Goal: Register for event/course

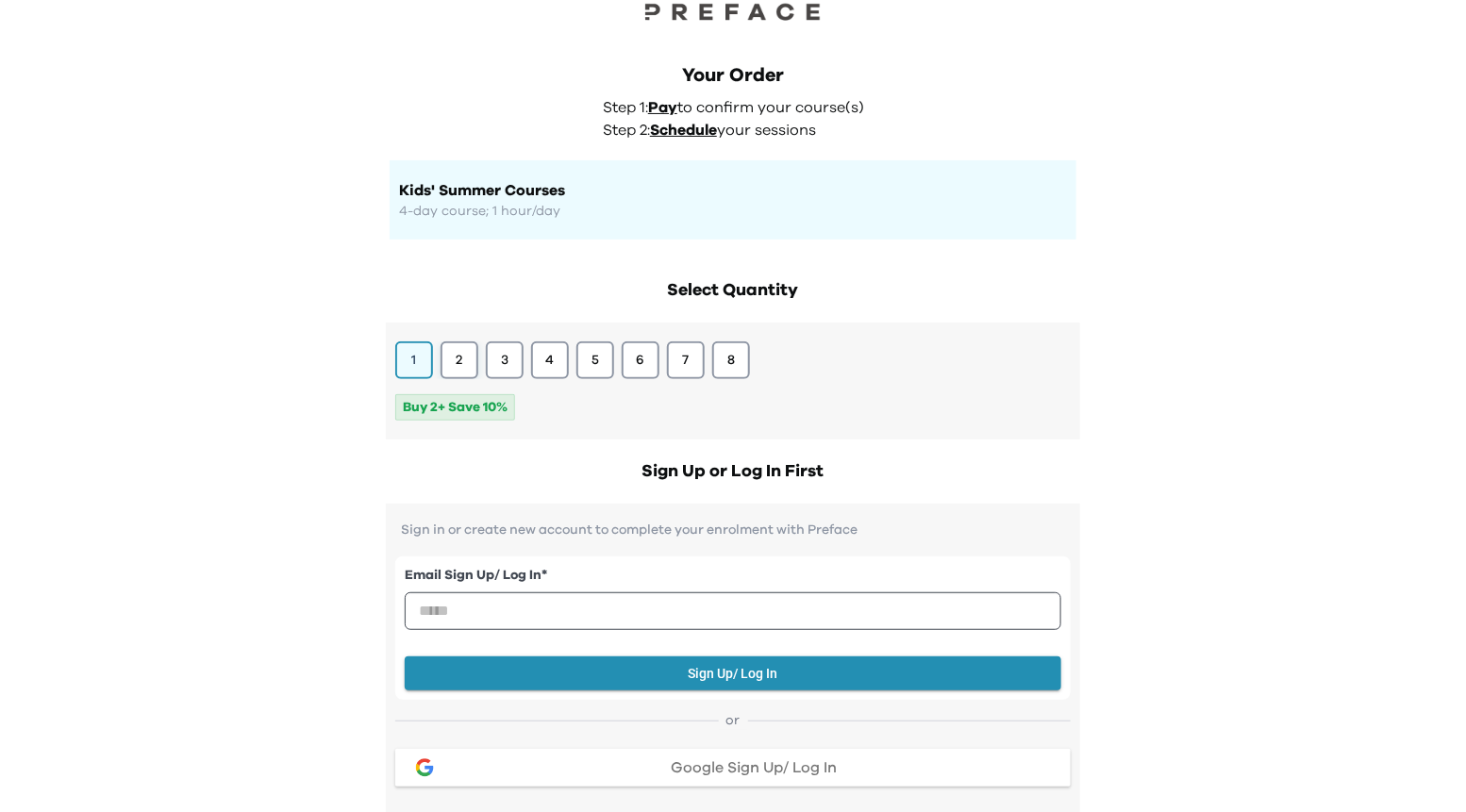
scroll to position [41, 0]
click at [467, 358] on button "2" at bounding box center [460, 360] width 38 height 38
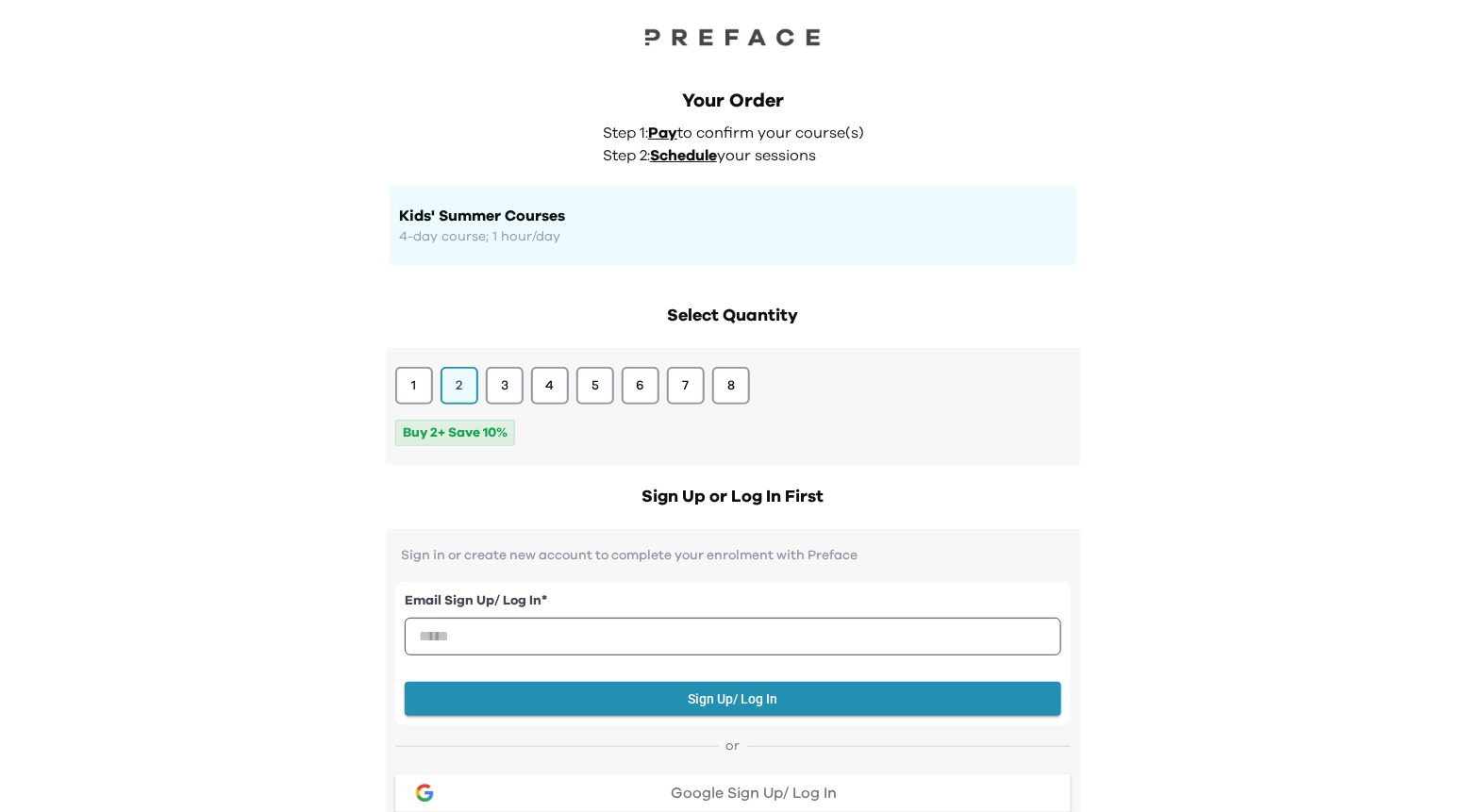
scroll to position [0, 0]
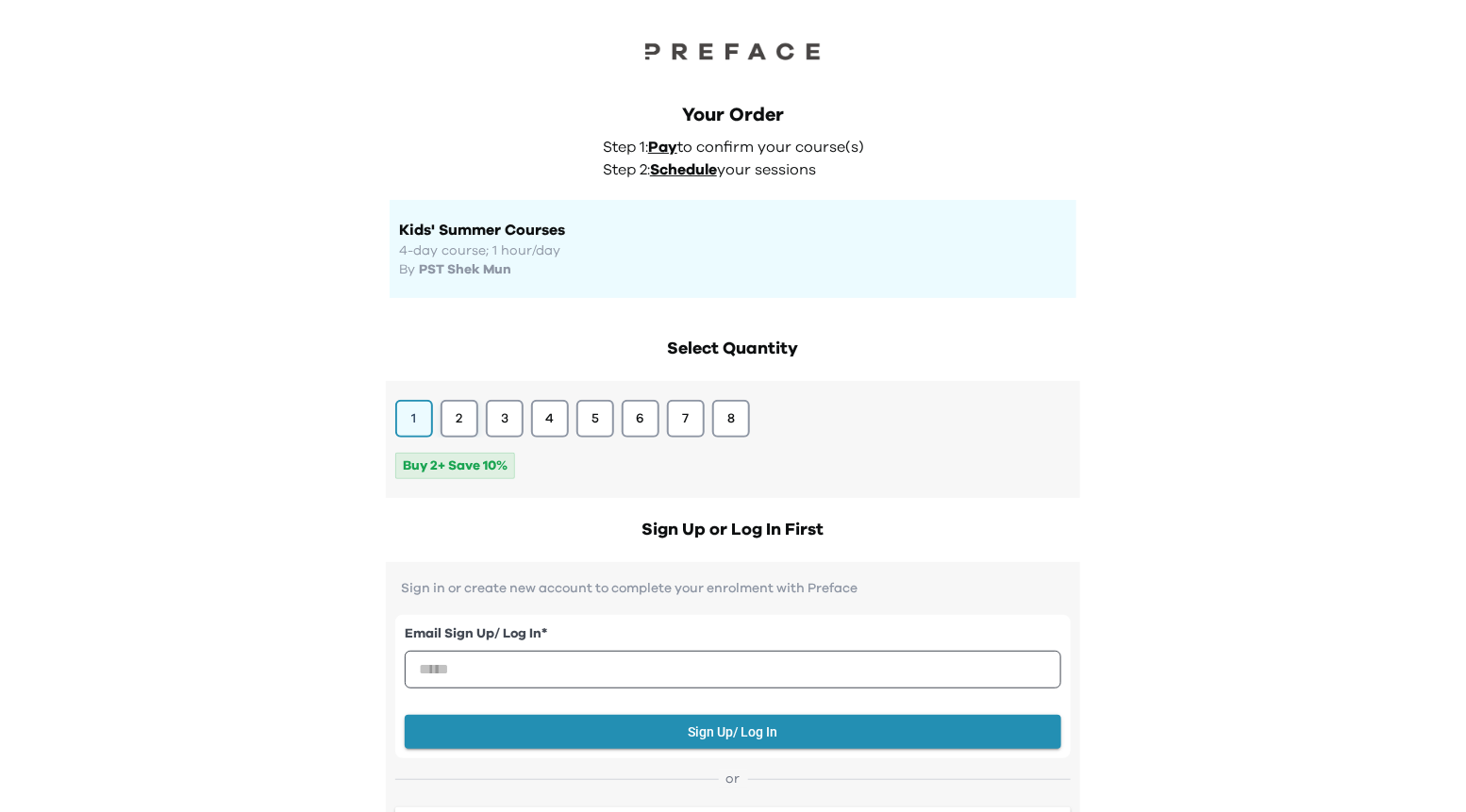
click at [460, 423] on button "2" at bounding box center [460, 418] width 38 height 38
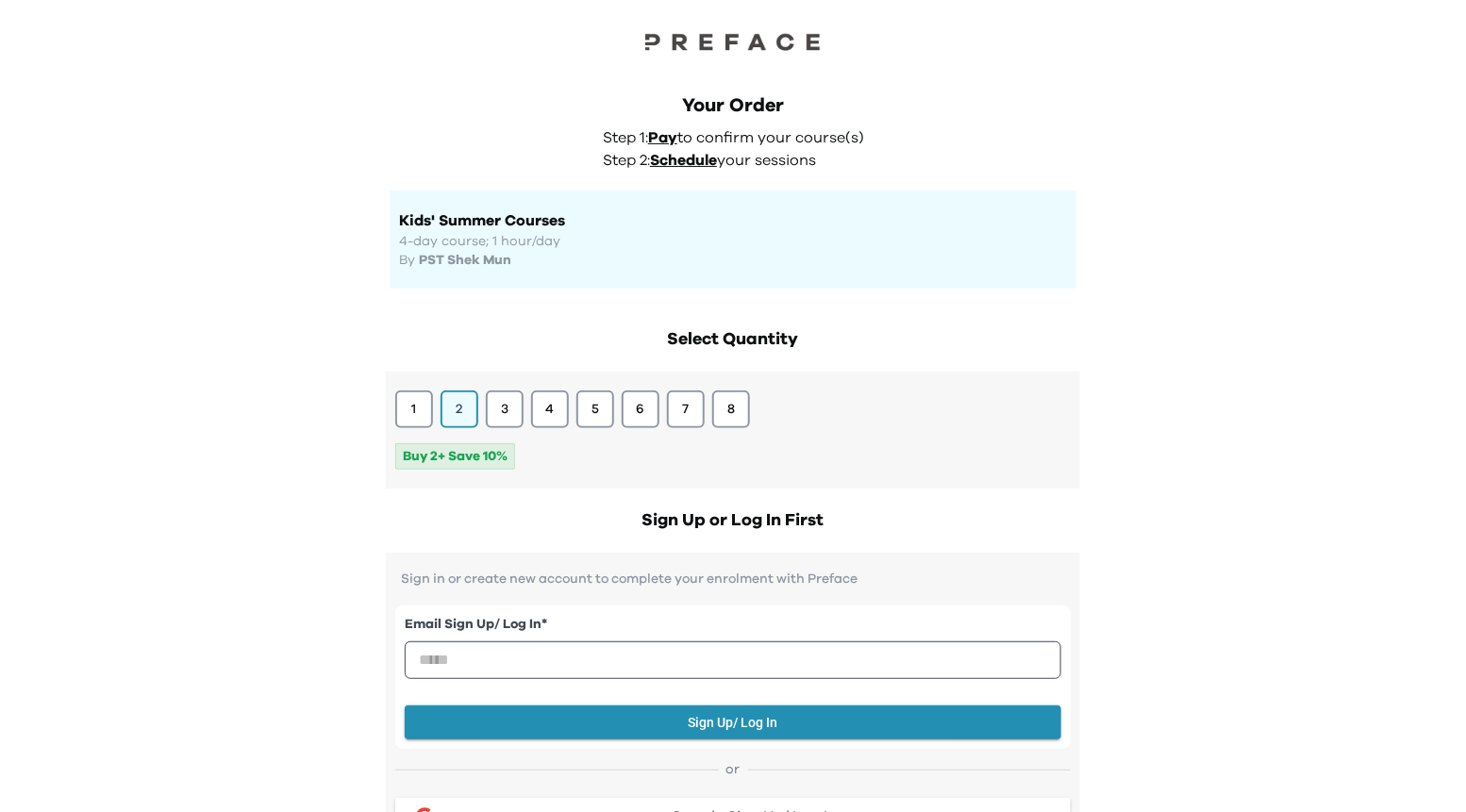
scroll to position [10, 0]
click at [498, 242] on p "4-day course; 1 hour/day" at bounding box center [733, 240] width 668 height 19
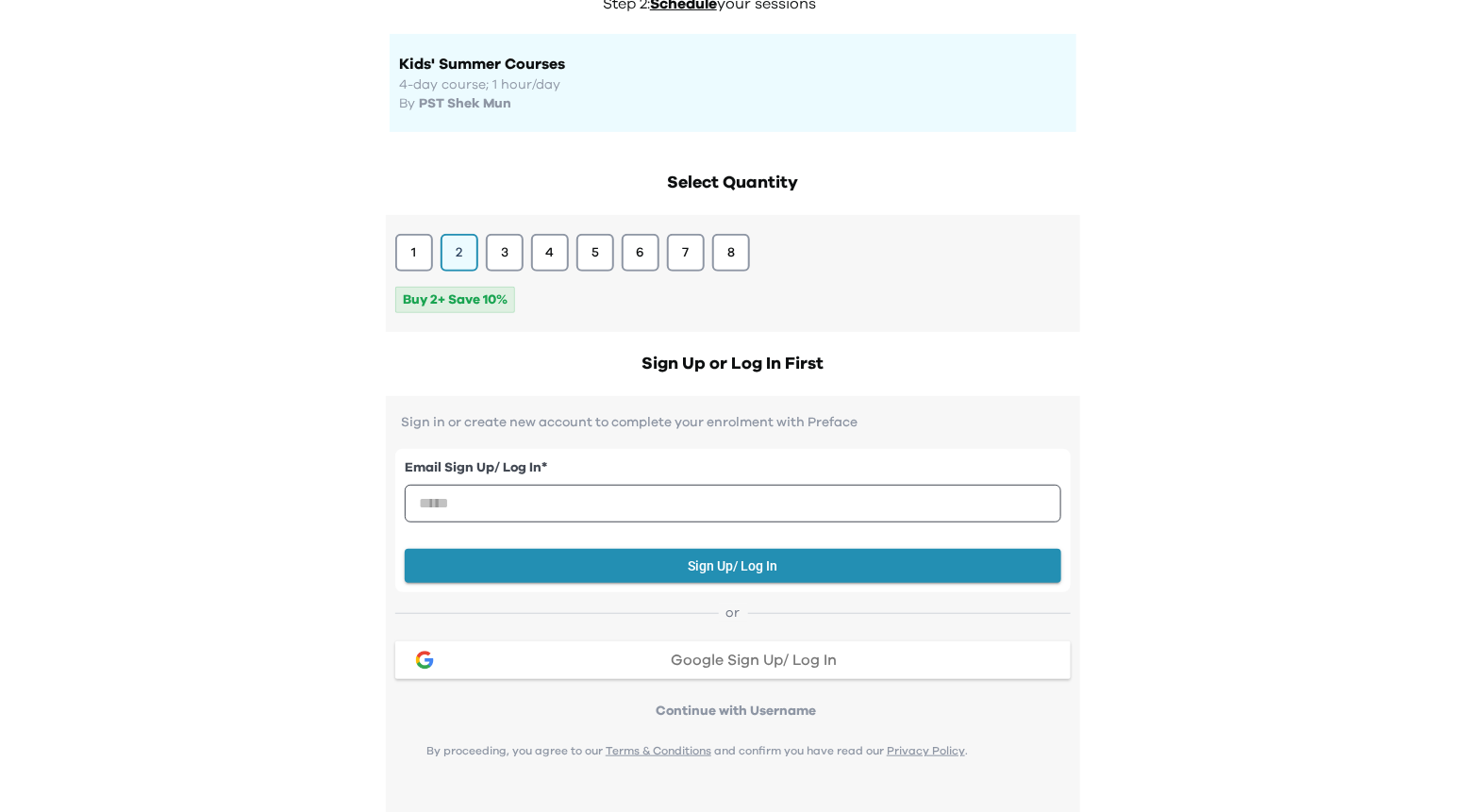
scroll to position [167, 0]
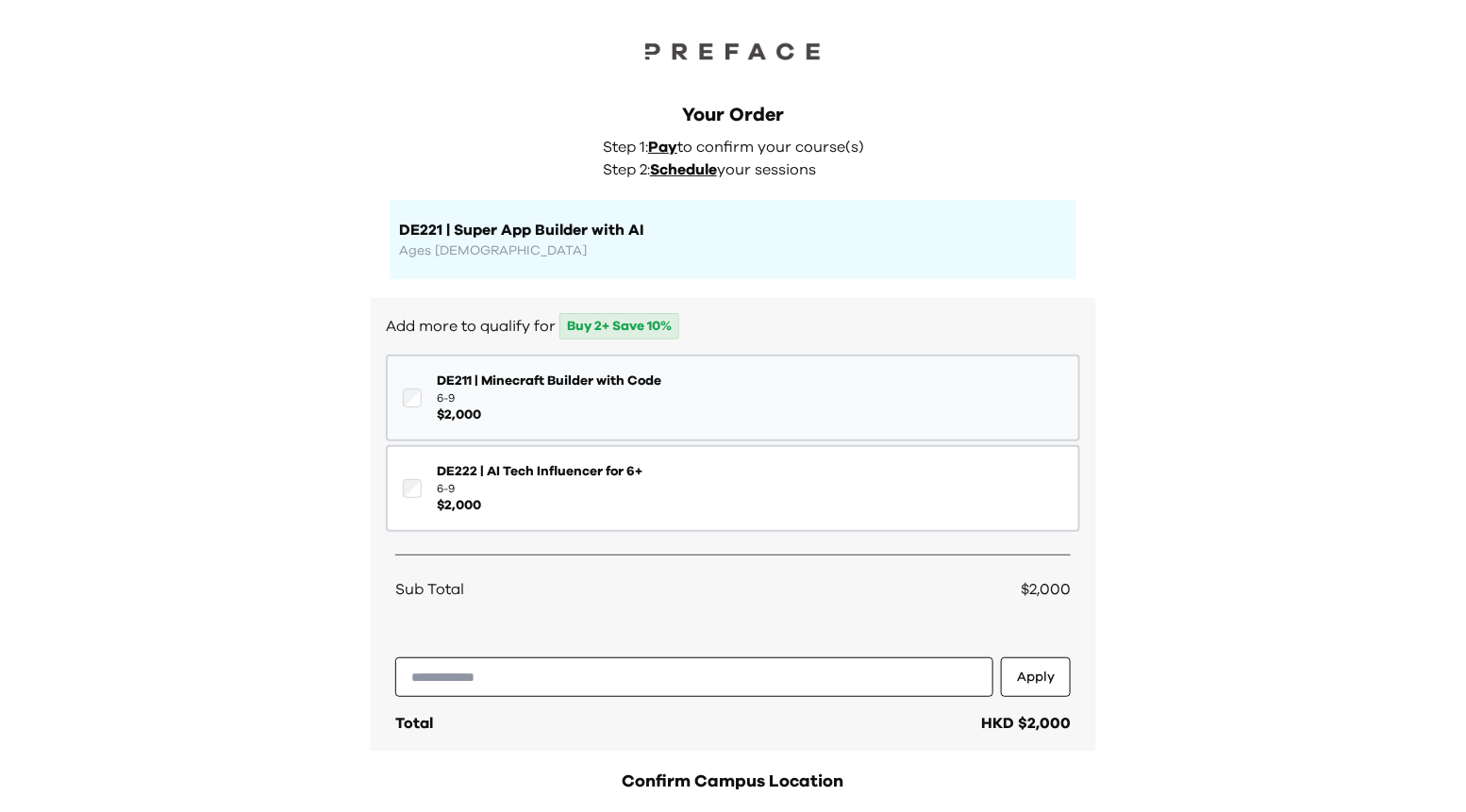
scroll to position [253, 0]
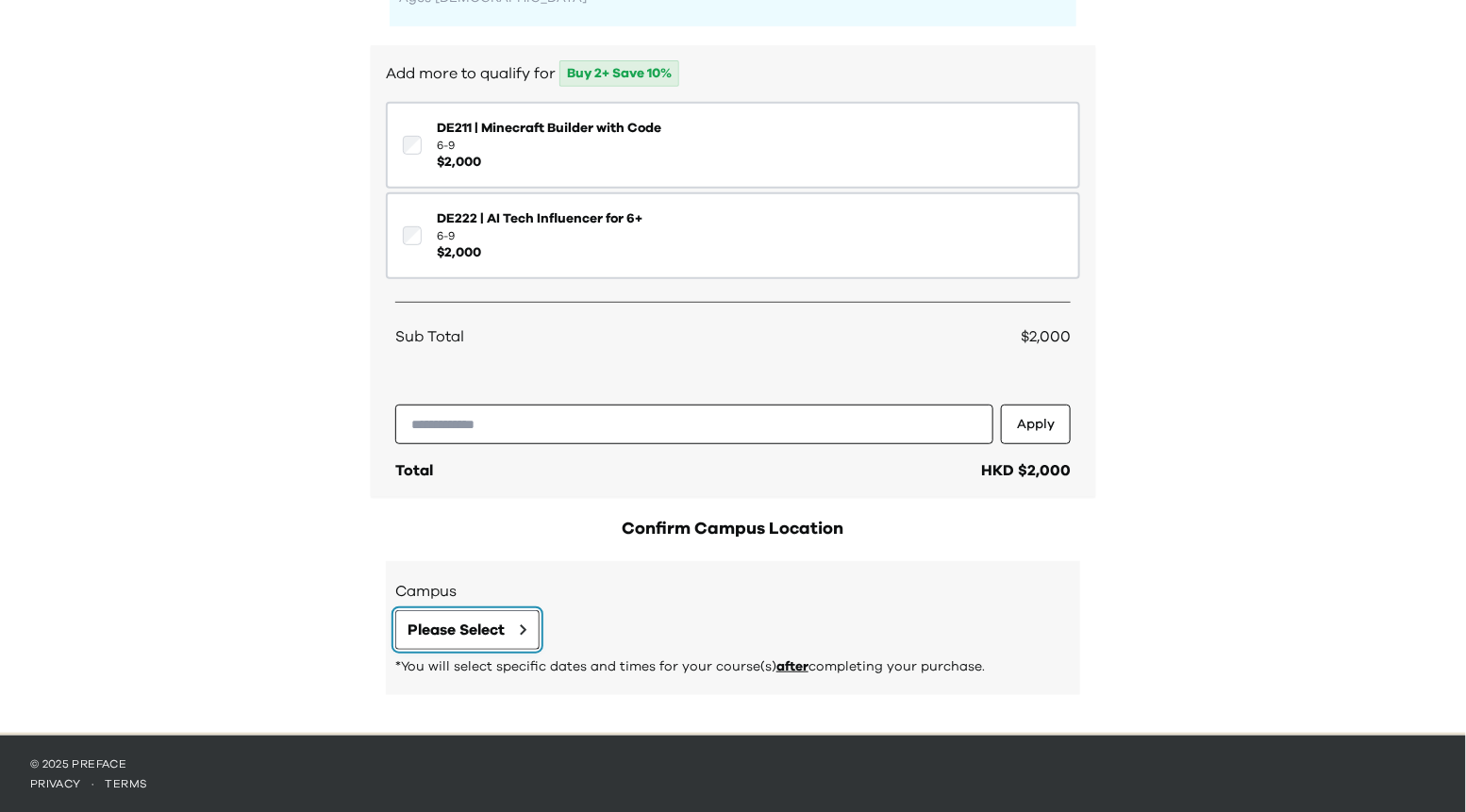
click at [471, 630] on span "Please Select" at bounding box center [456, 629] width 97 height 23
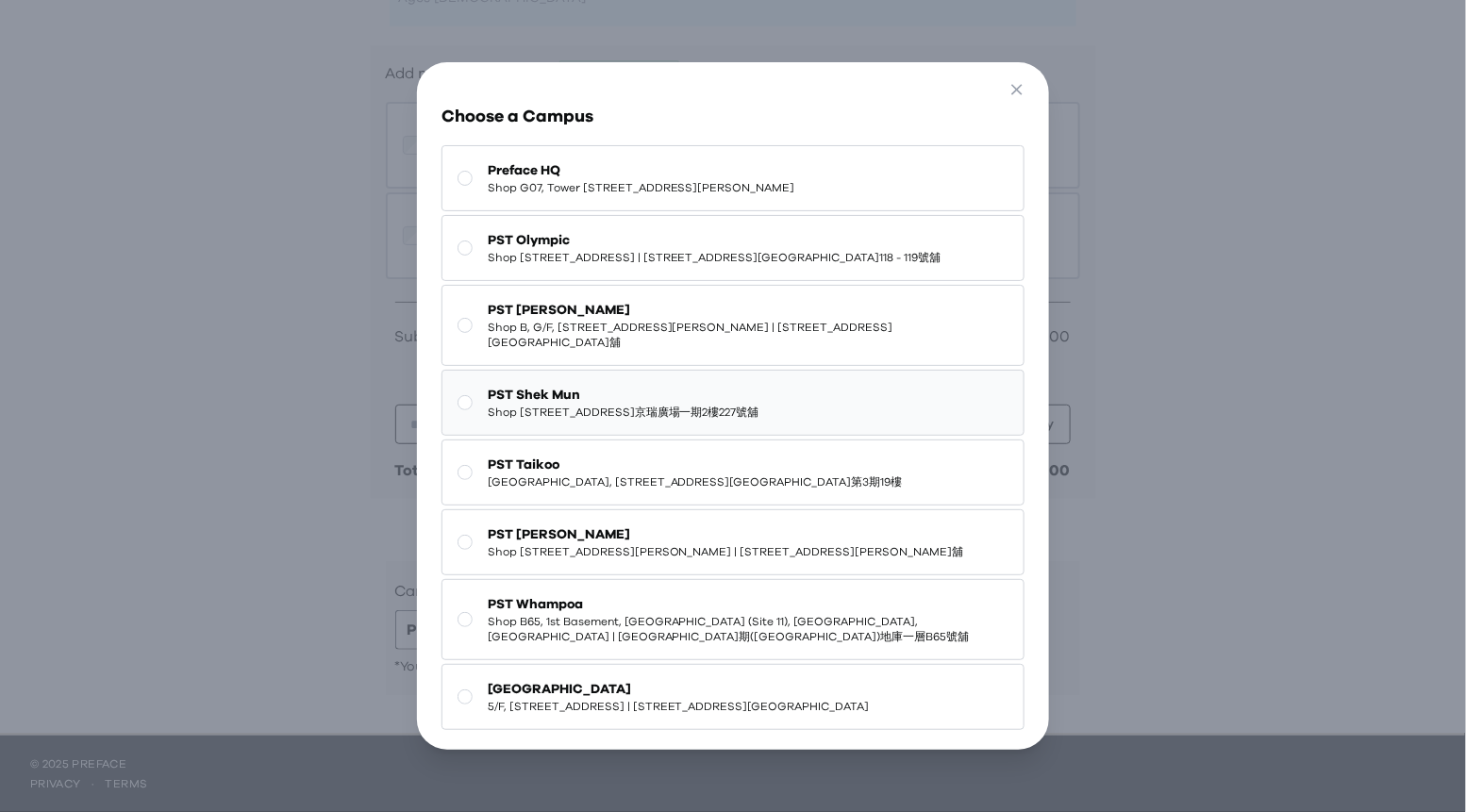
click at [566, 399] on span "PST Shek Mun" at bounding box center [624, 395] width 272 height 19
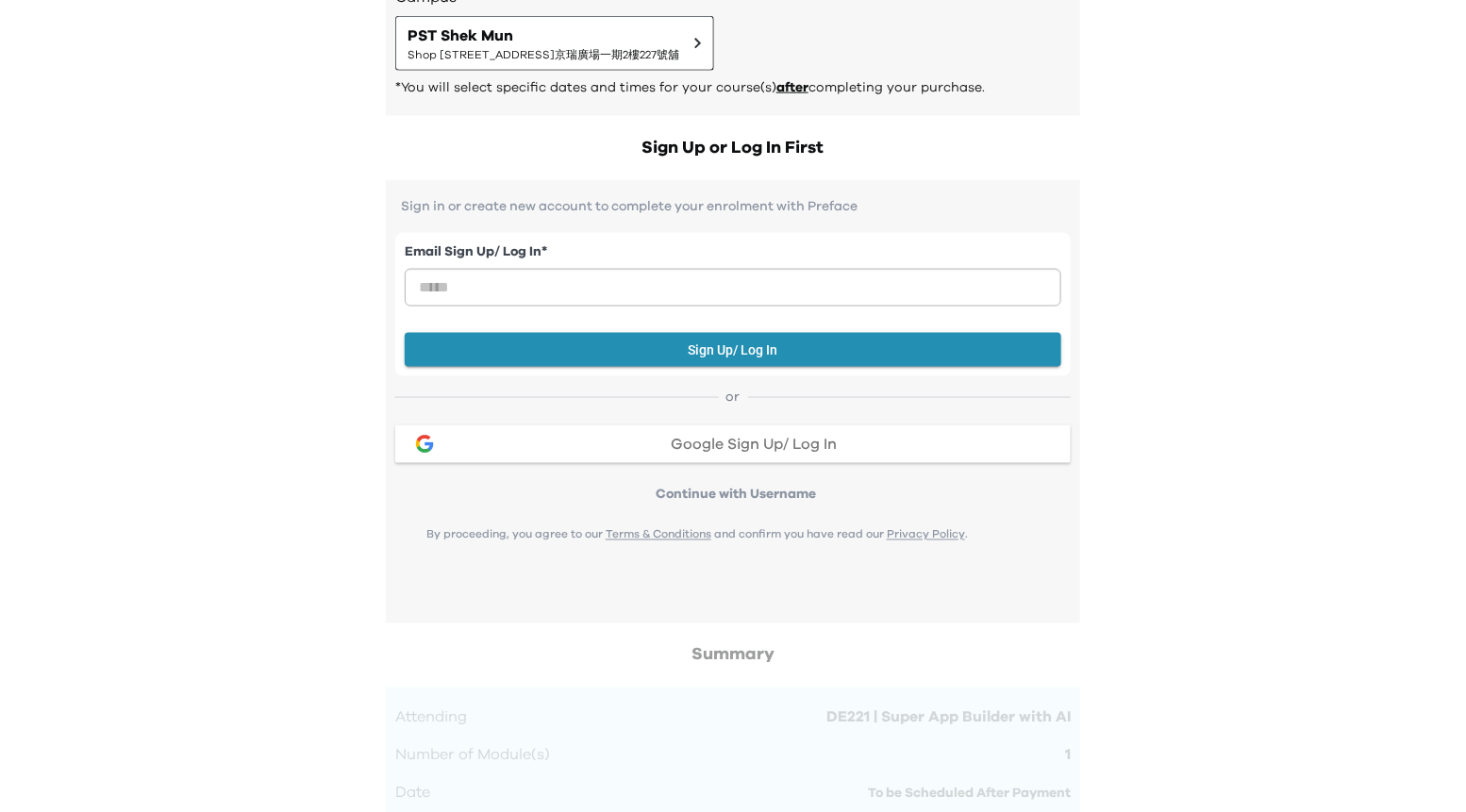
scroll to position [0, 0]
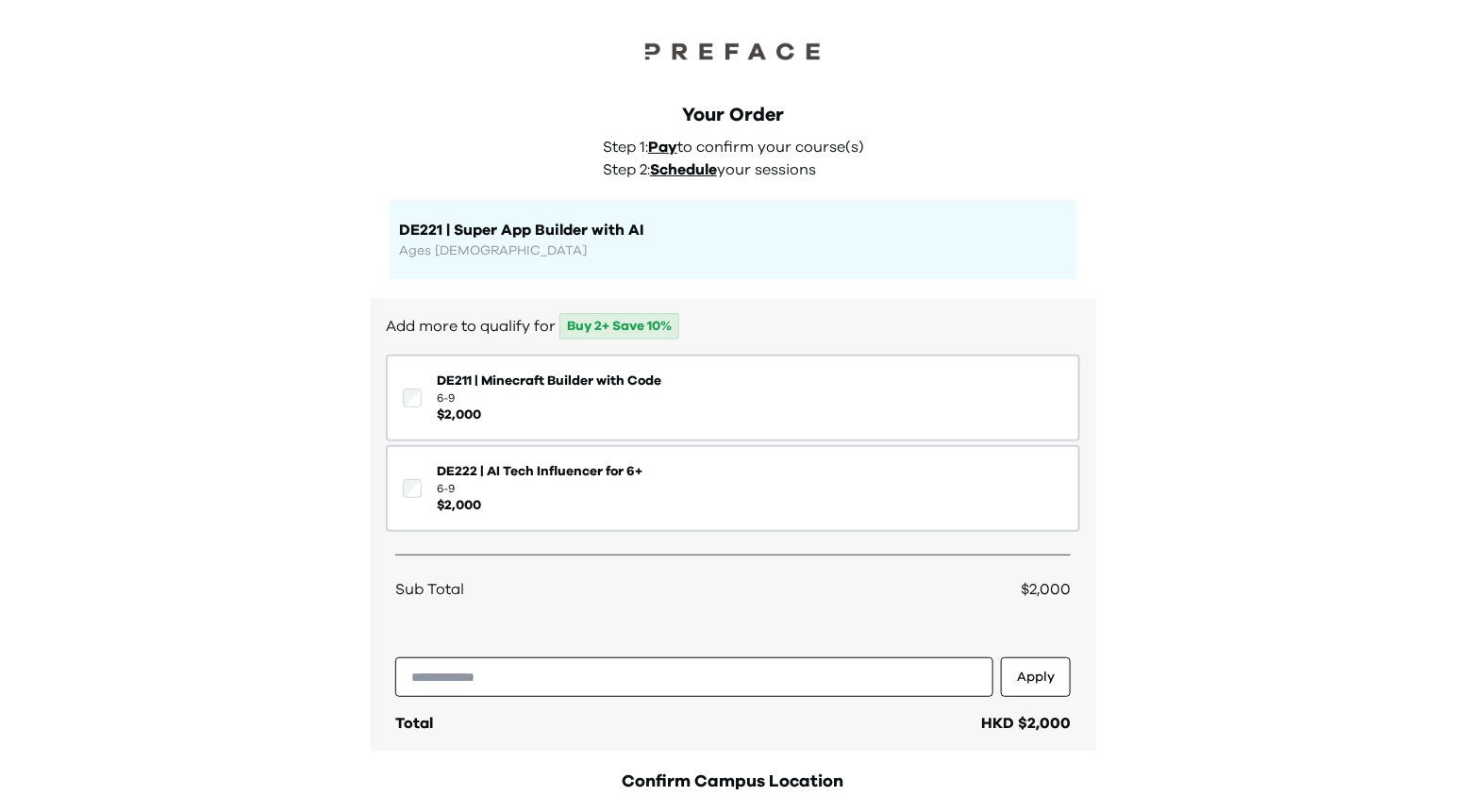
click at [476, 244] on p "Ages 8-9" at bounding box center [733, 251] width 668 height 19
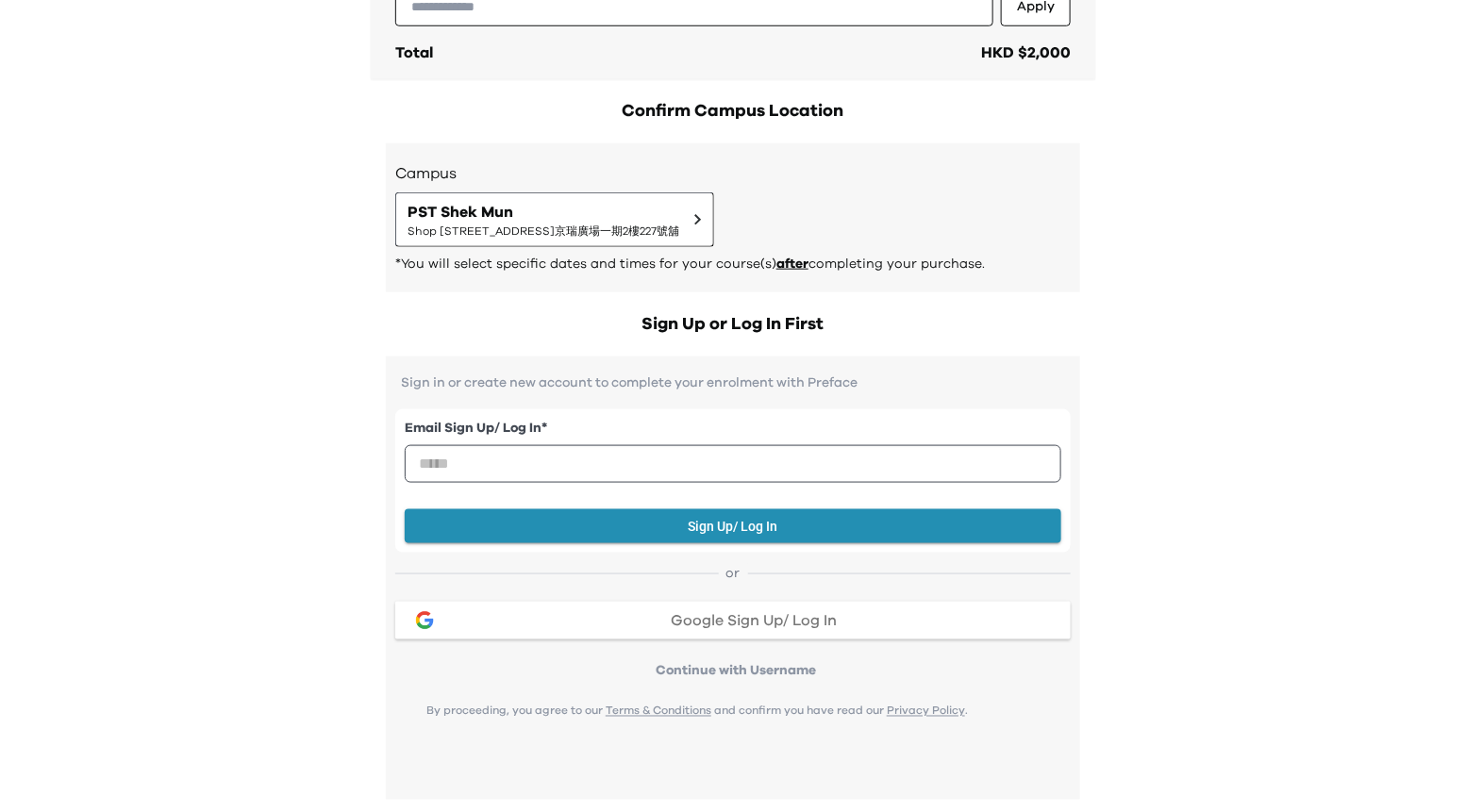
scroll to position [724, 0]
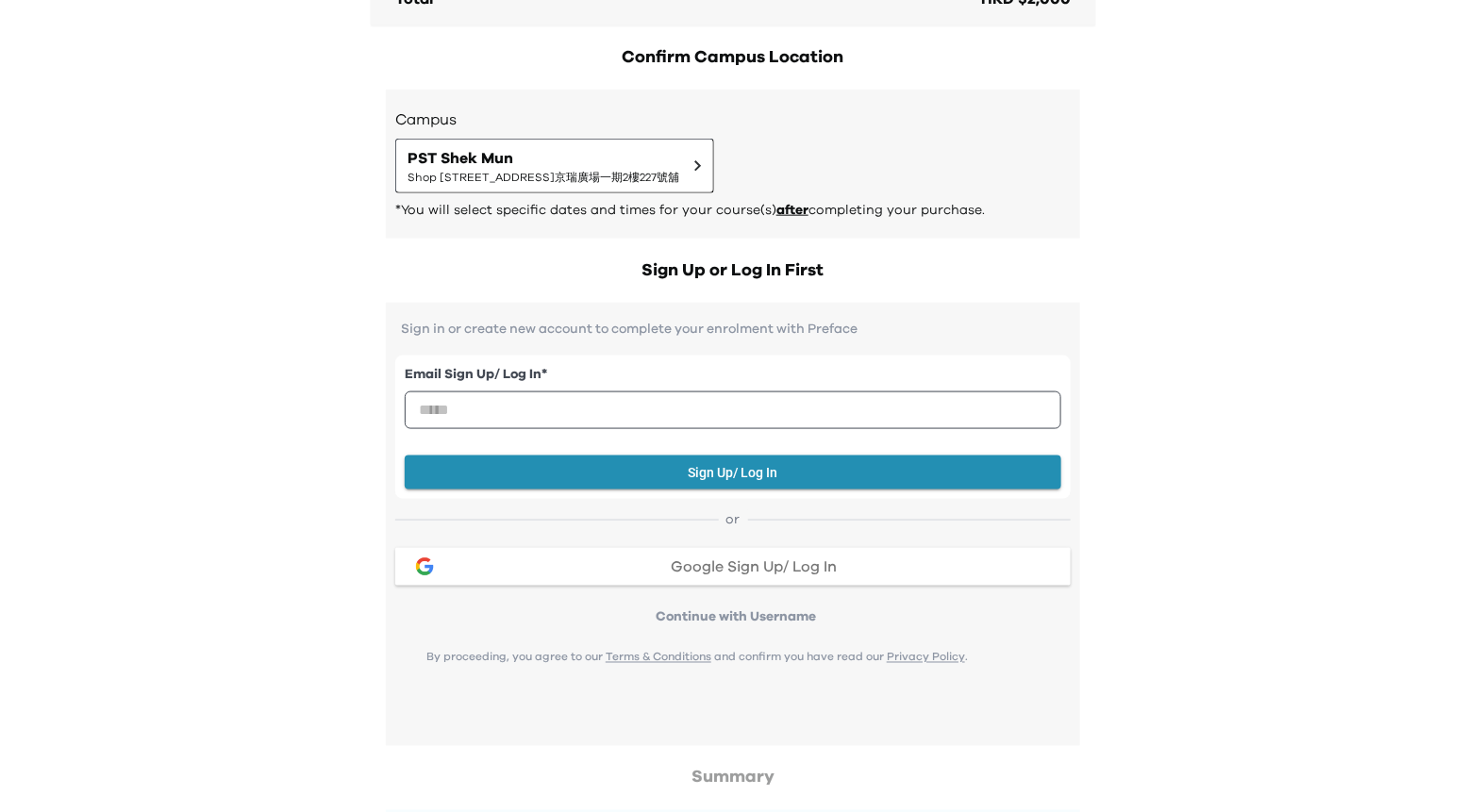
click at [782, 209] on span "after" at bounding box center [792, 210] width 32 height 13
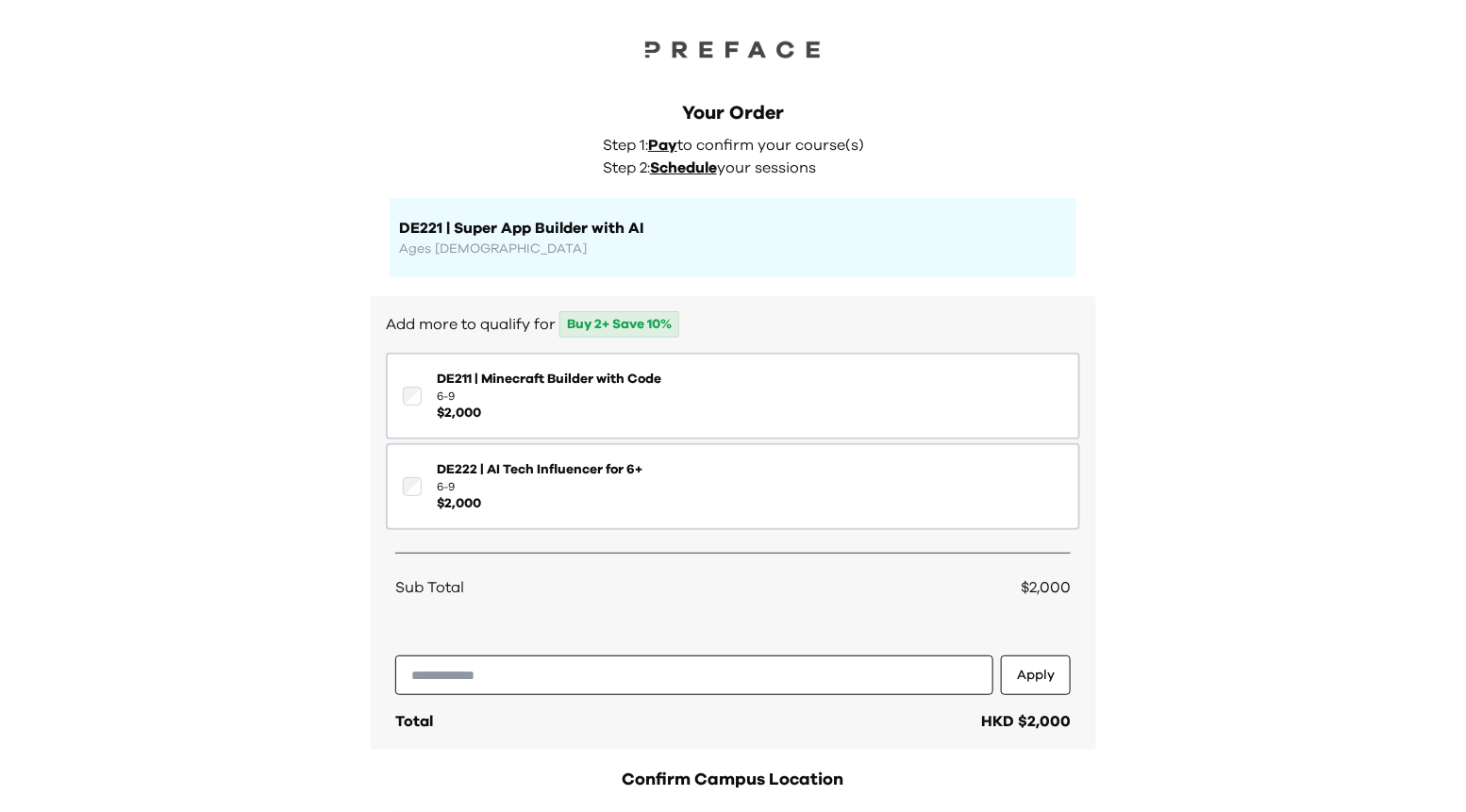
scroll to position [0, 0]
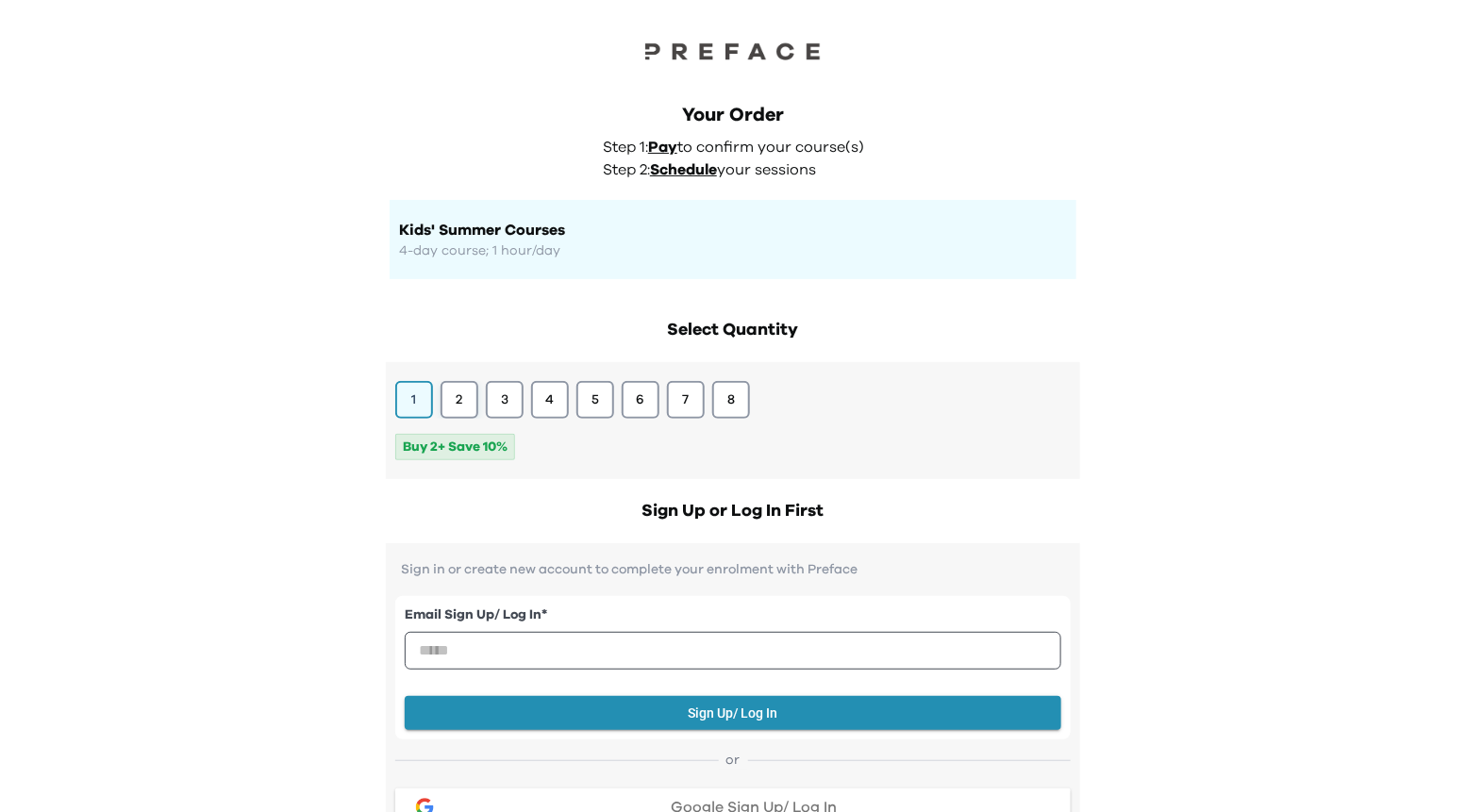
click at [468, 407] on button "2" at bounding box center [460, 400] width 38 height 38
click at [461, 397] on button "2" at bounding box center [460, 400] width 38 height 38
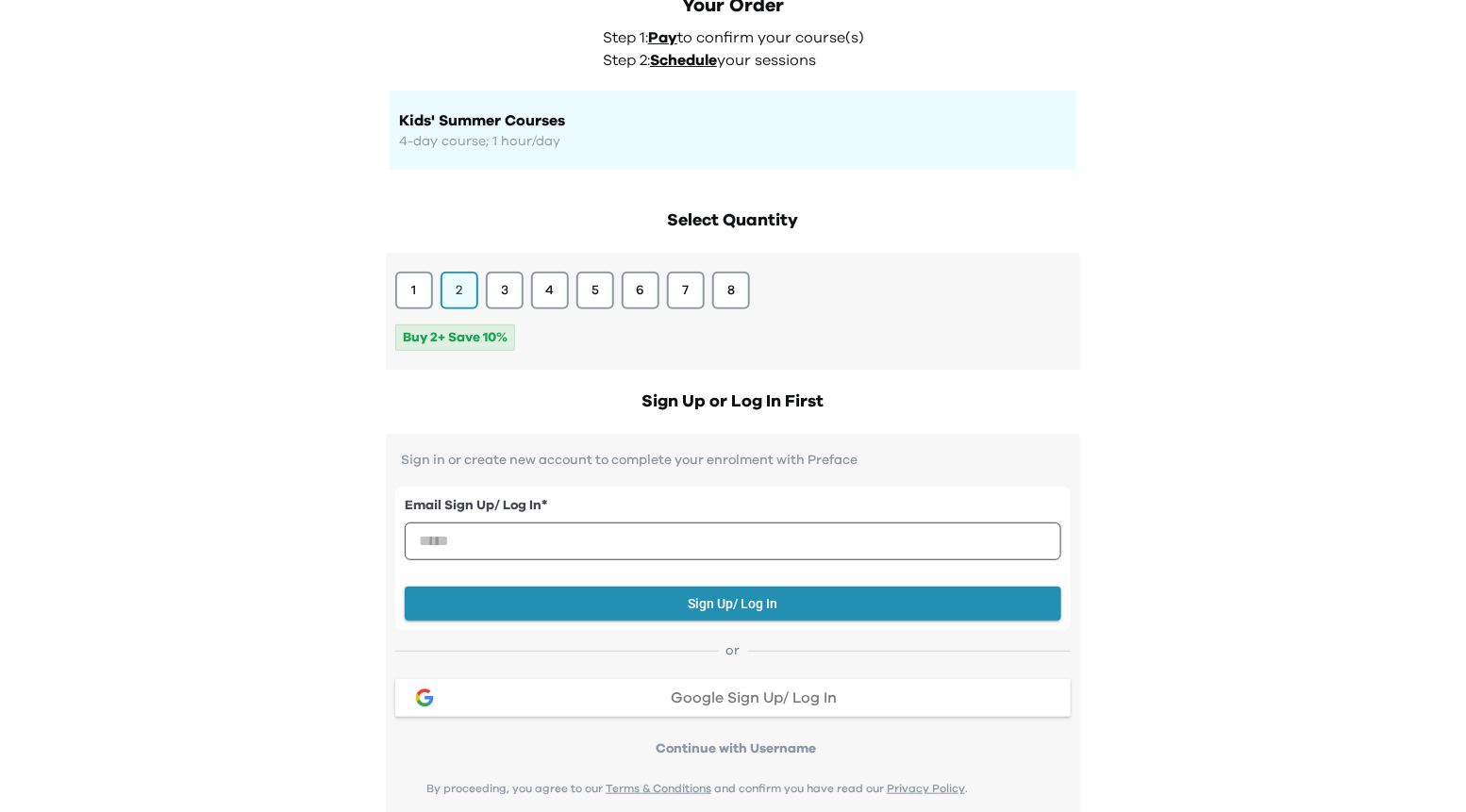
scroll to position [144, 0]
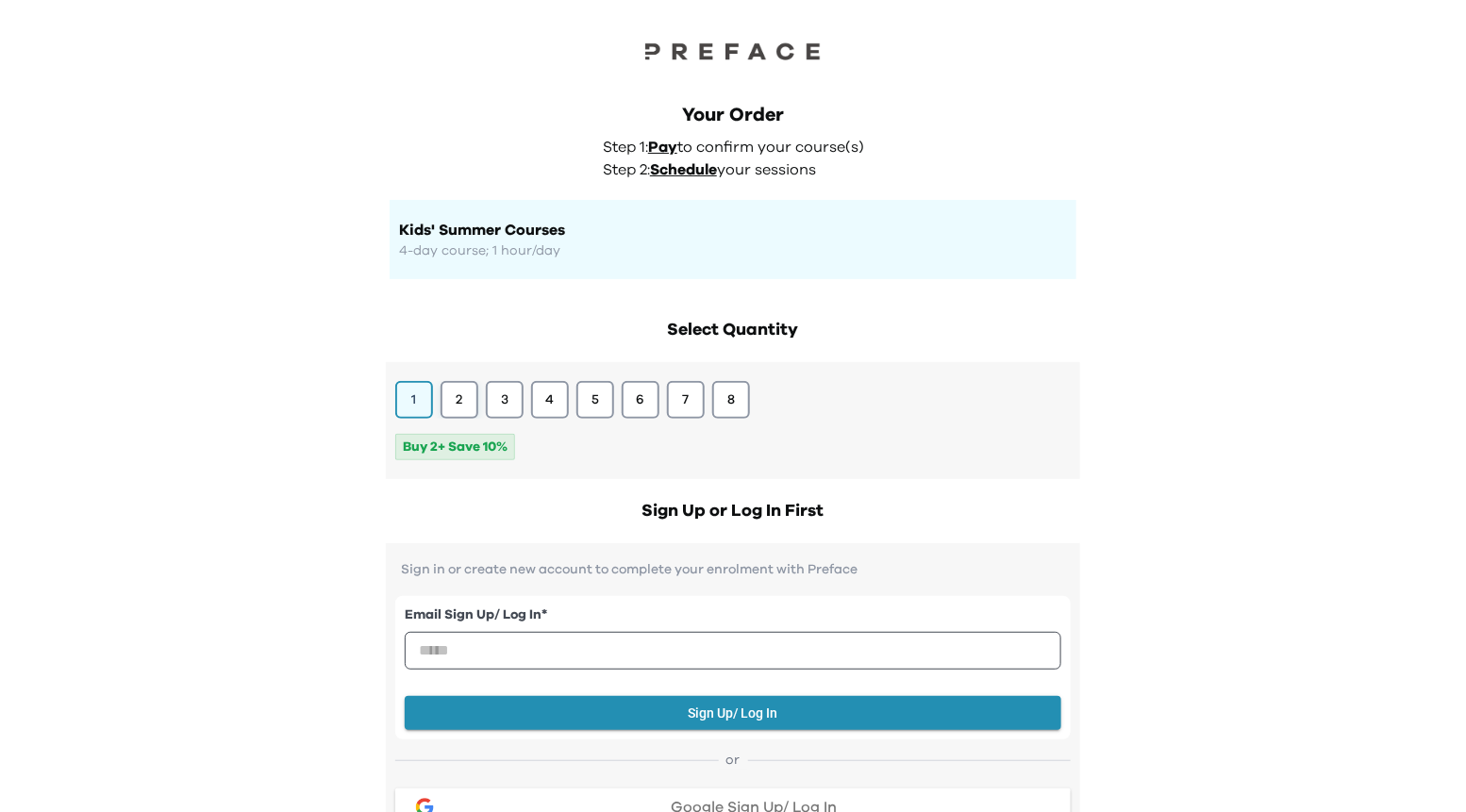
click at [464, 406] on button "2" at bounding box center [460, 400] width 38 height 38
click at [482, 317] on h2 "Select Quantity" at bounding box center [733, 330] width 695 height 26
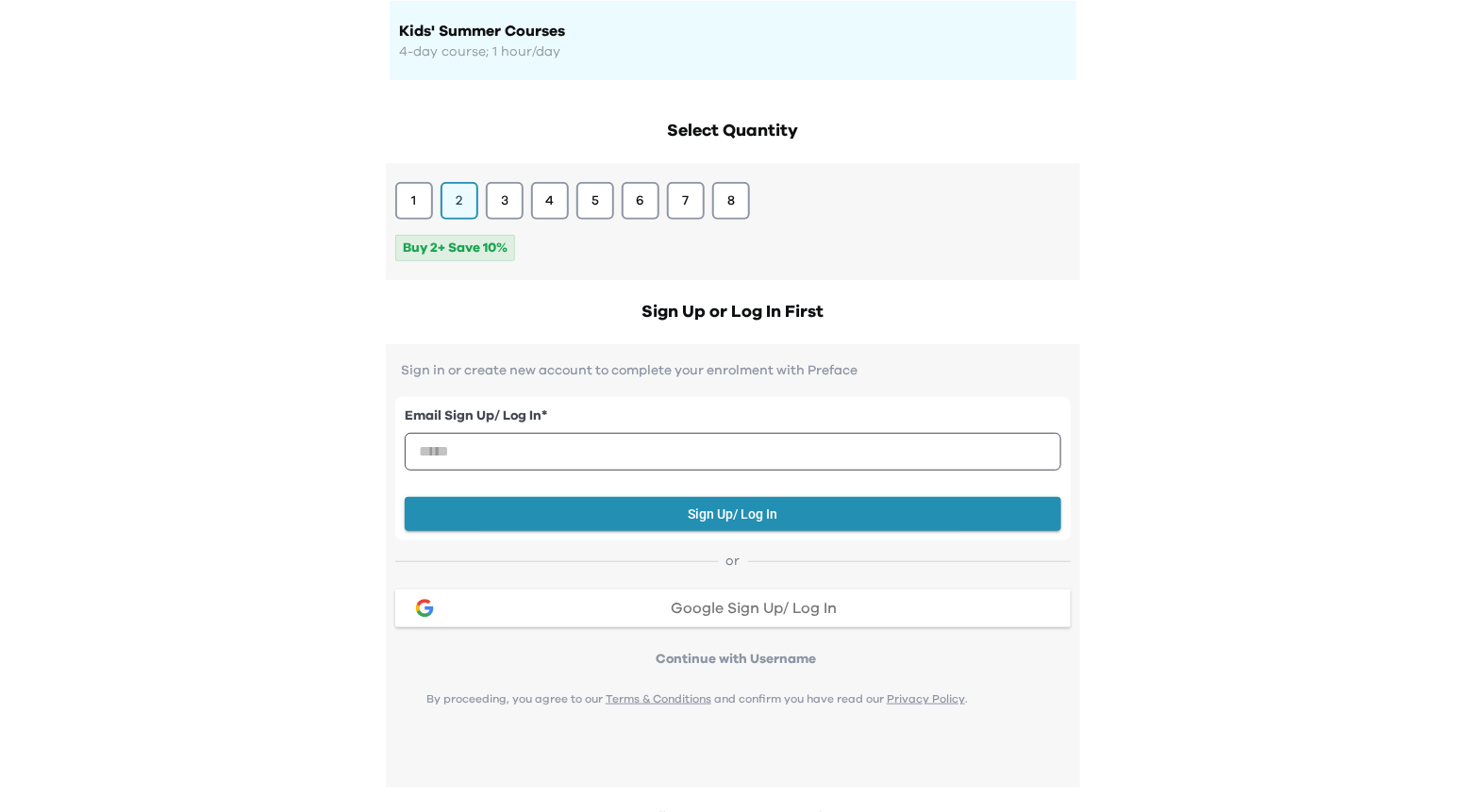
scroll to position [210, 0]
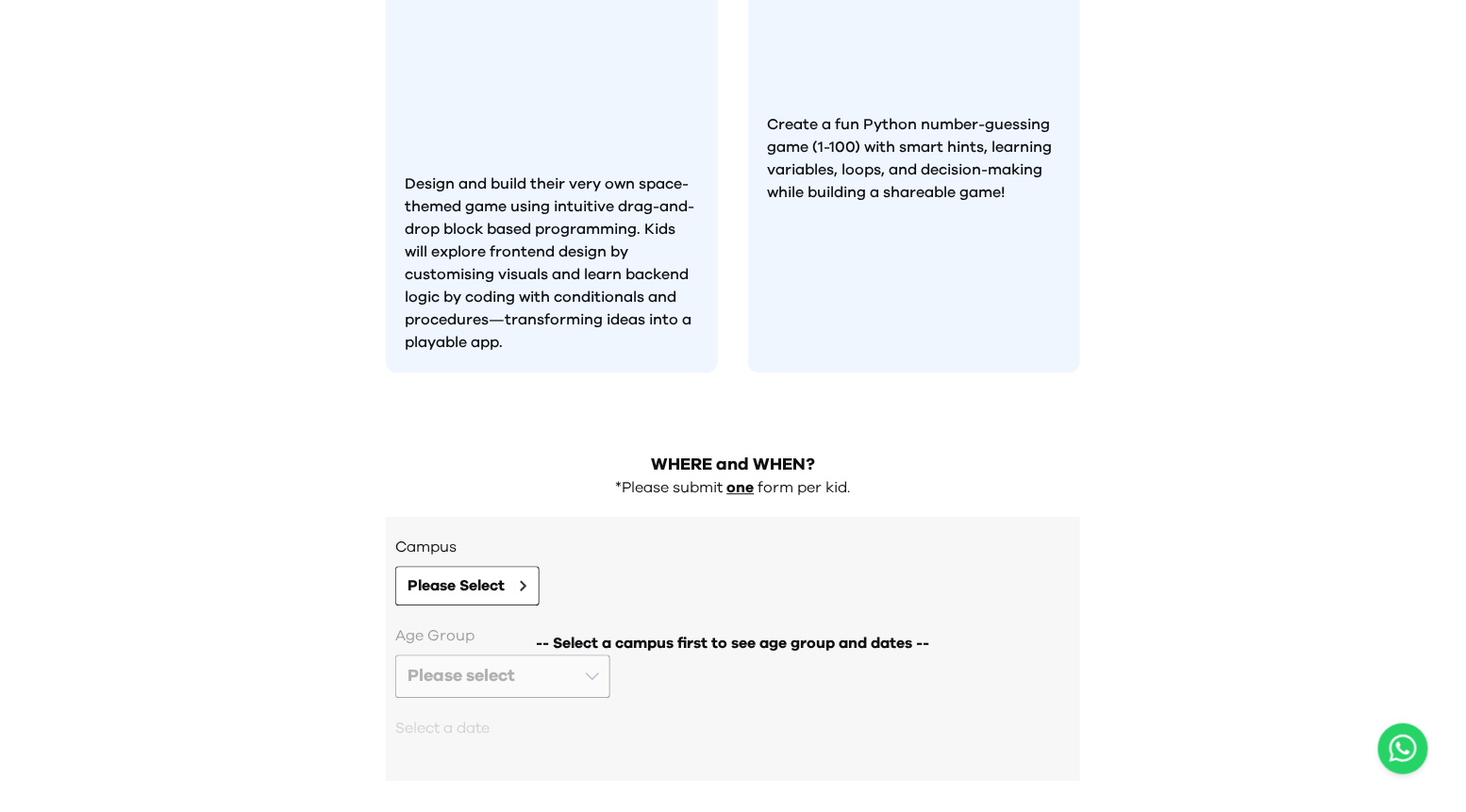
scroll to position [1665, 0]
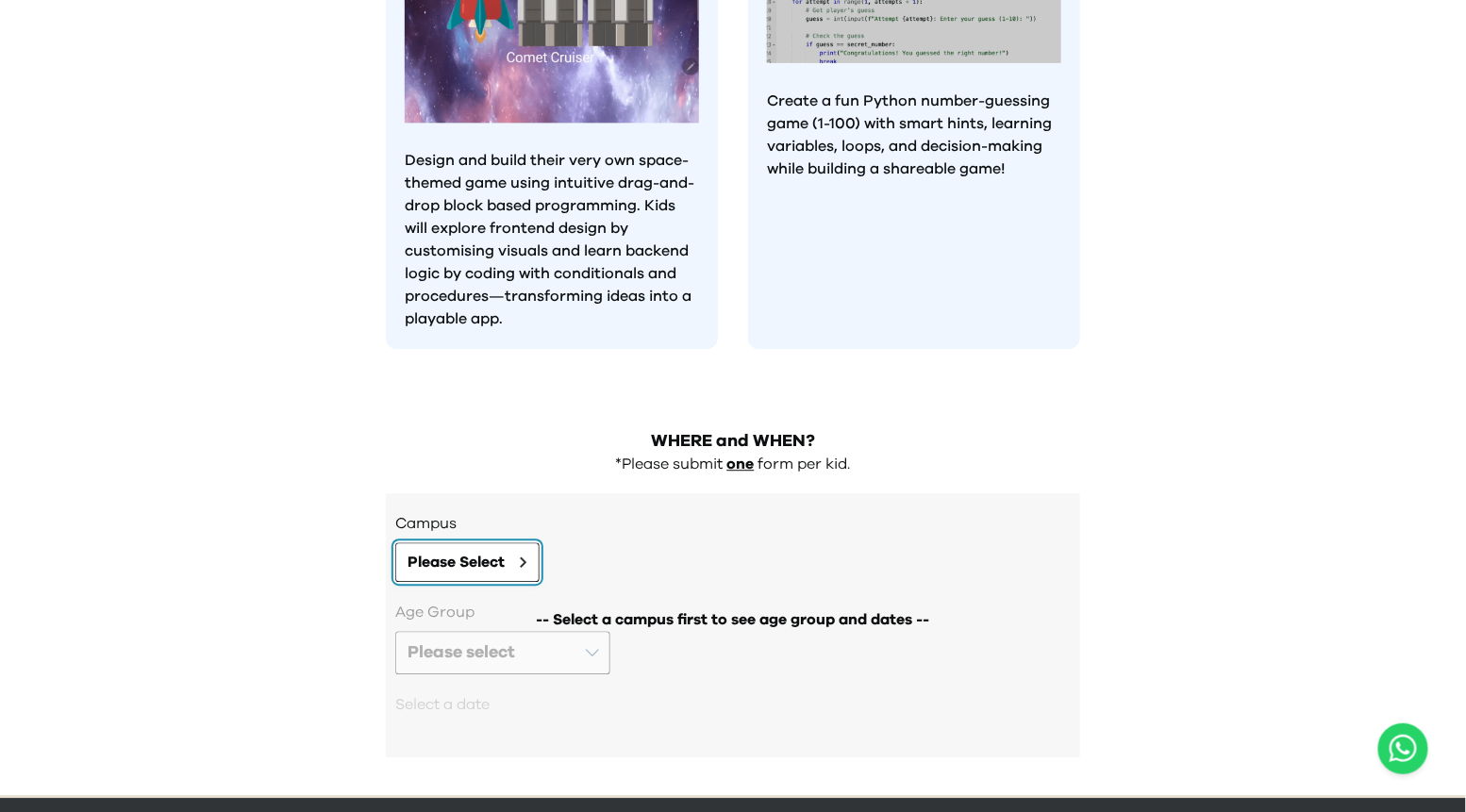
click at [466, 550] on span "Please Select" at bounding box center [456, 561] width 97 height 23
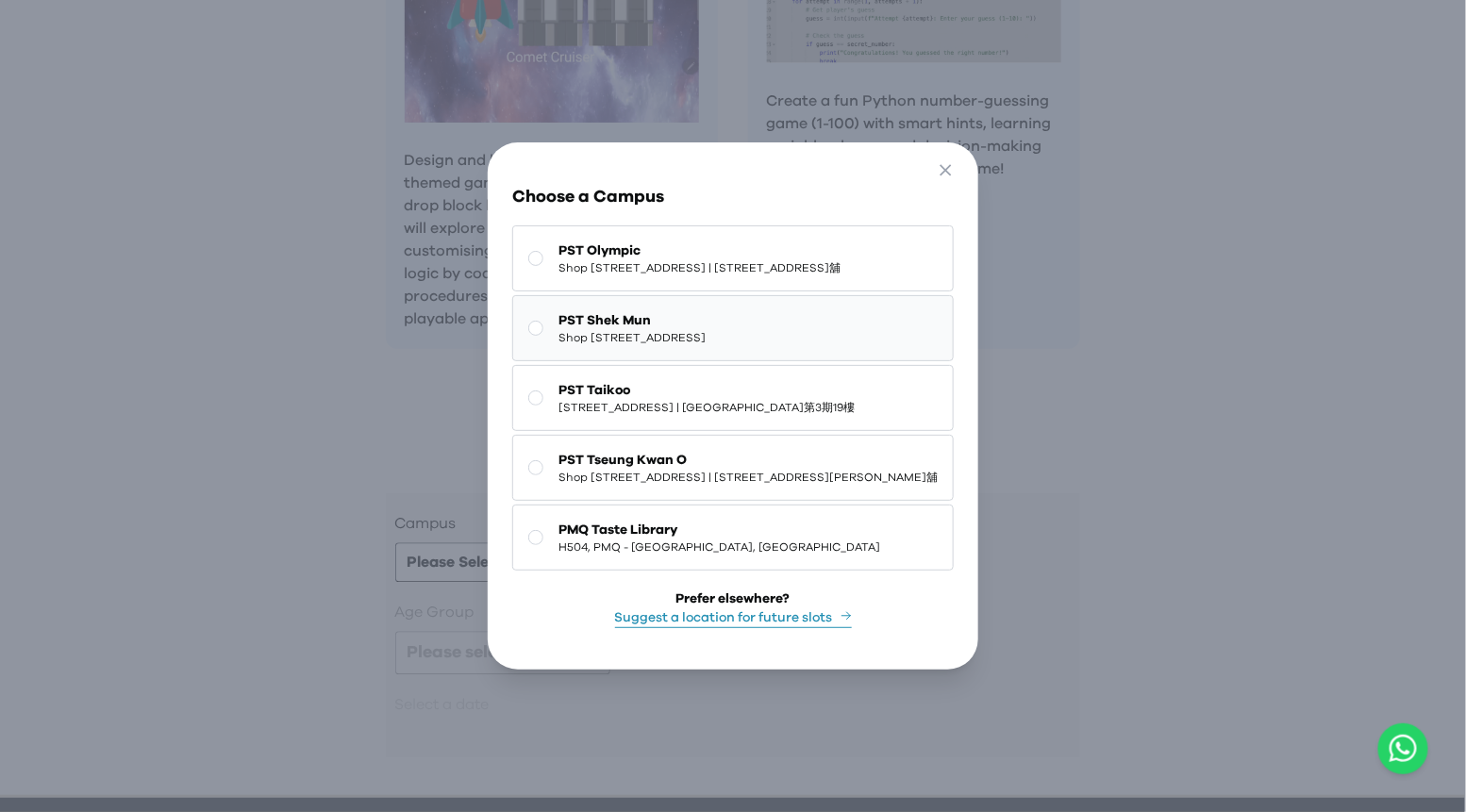
click at [557, 361] on button "PST Shek Mun Shop 227, 2/F, Kings Wing Plaza 1, No.3 On Kwan Street, Shek Mun |…" at bounding box center [733, 328] width 442 height 66
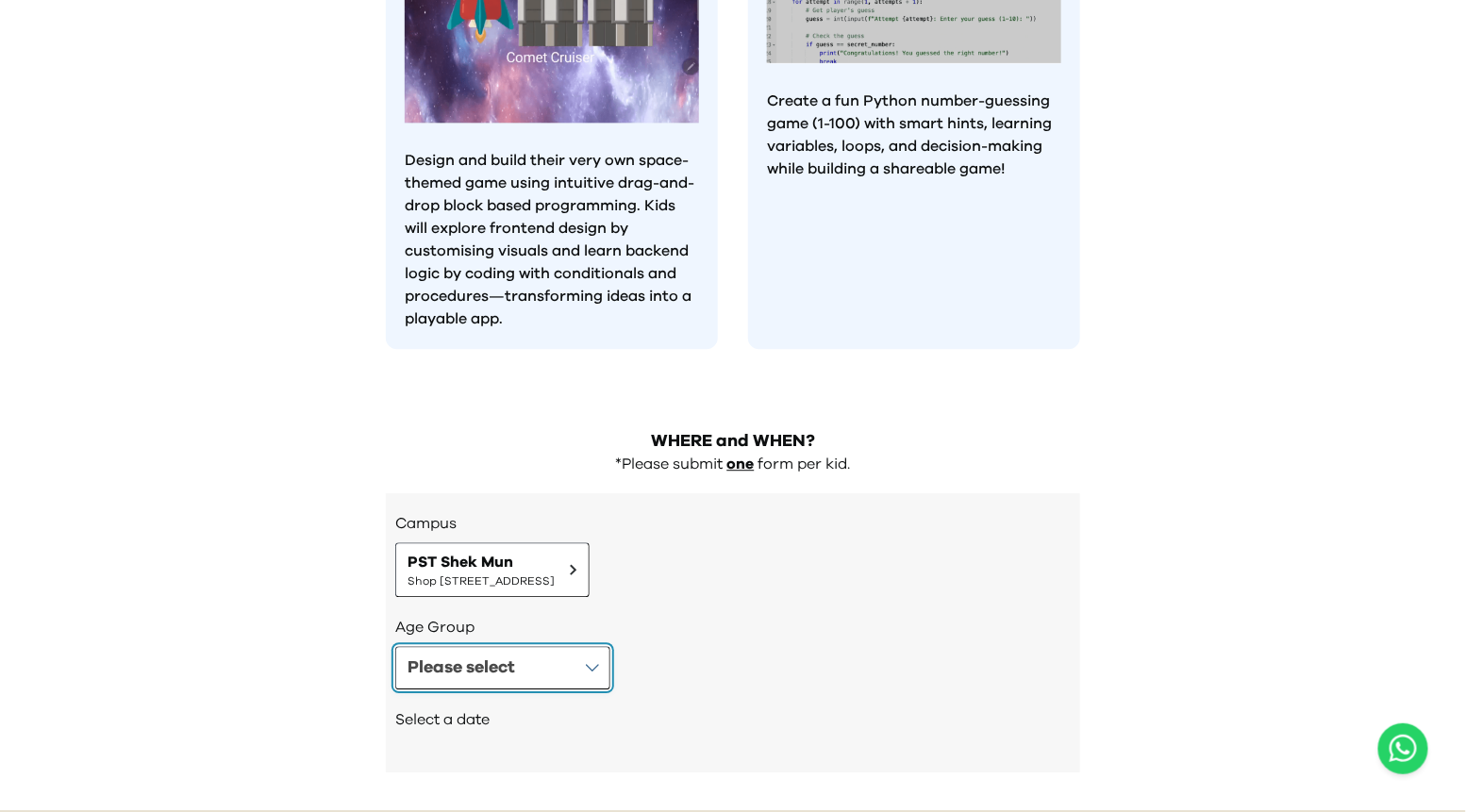
click at [470, 654] on div "Please select" at bounding box center [462, 667] width 108 height 26
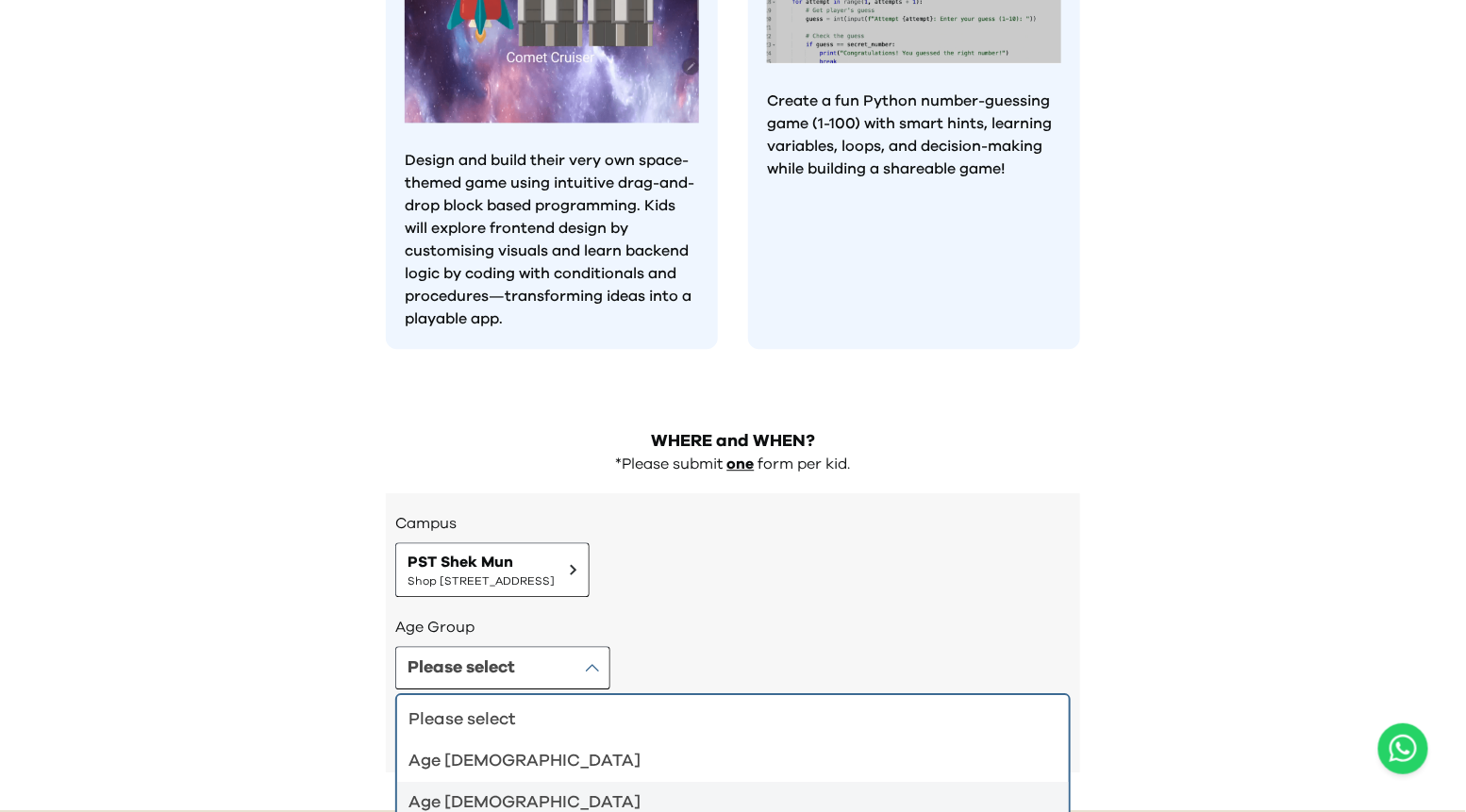
scroll to position [1687, 0]
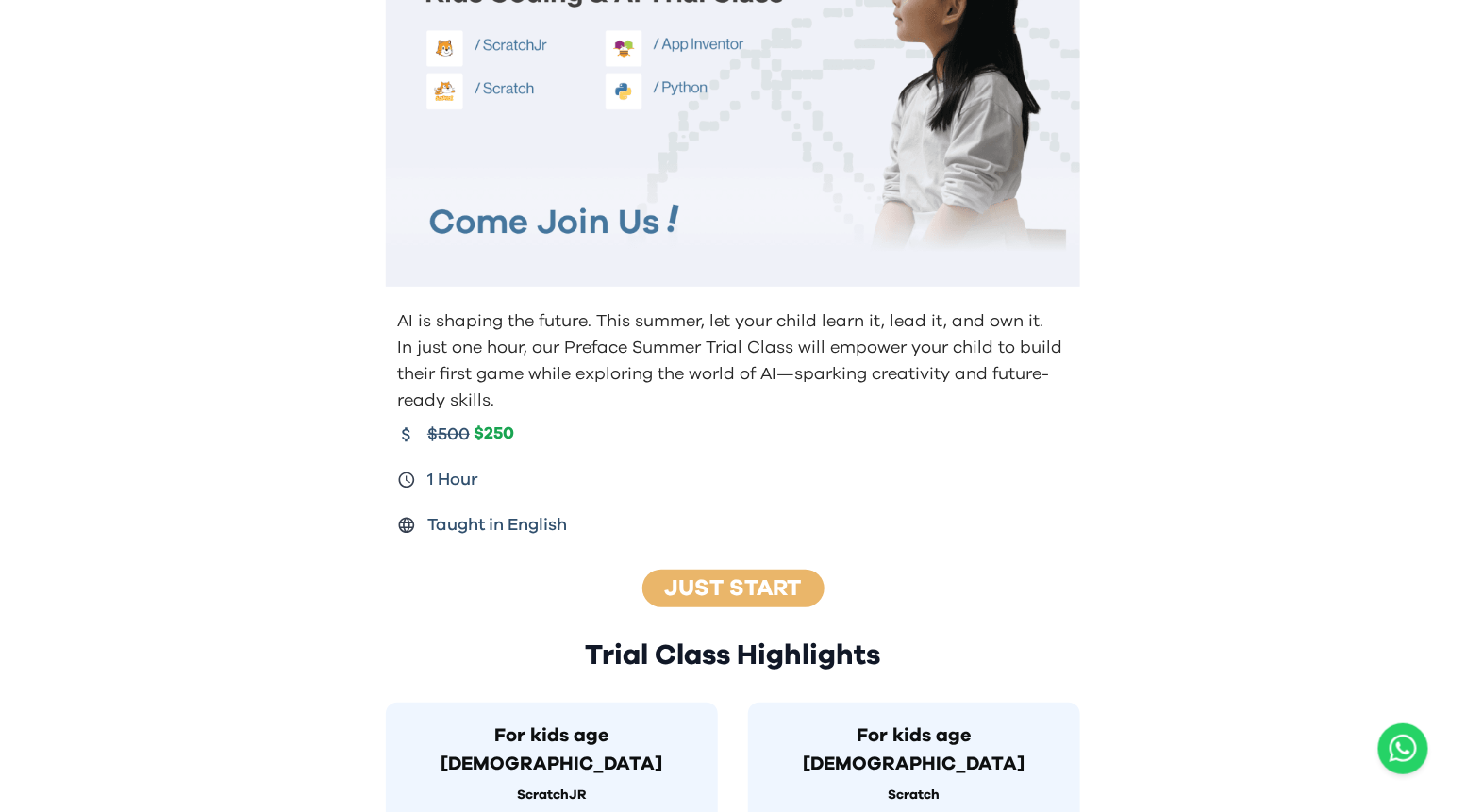
scroll to position [0, 0]
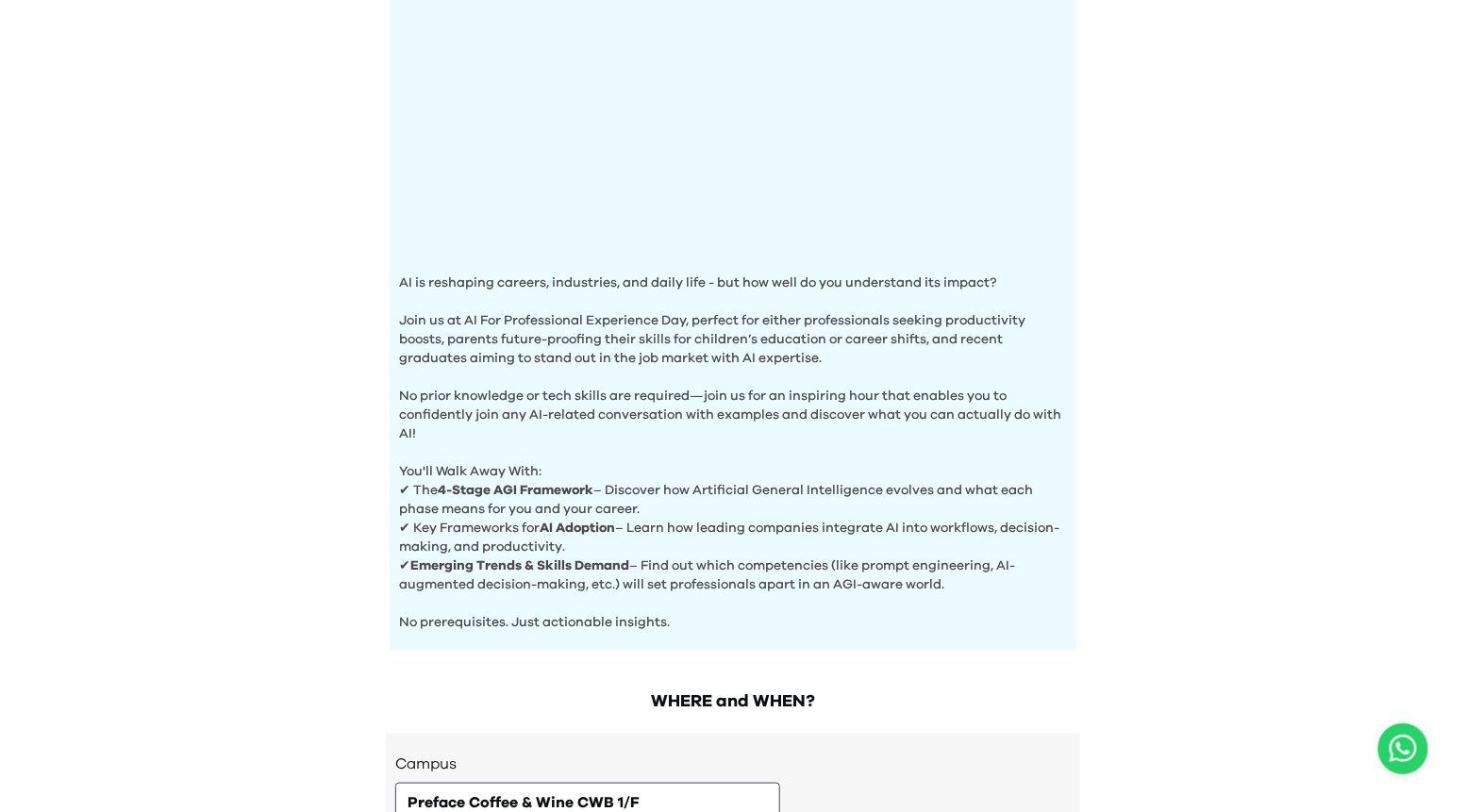
scroll to position [638, 0]
